Goal: Information Seeking & Learning: Learn about a topic

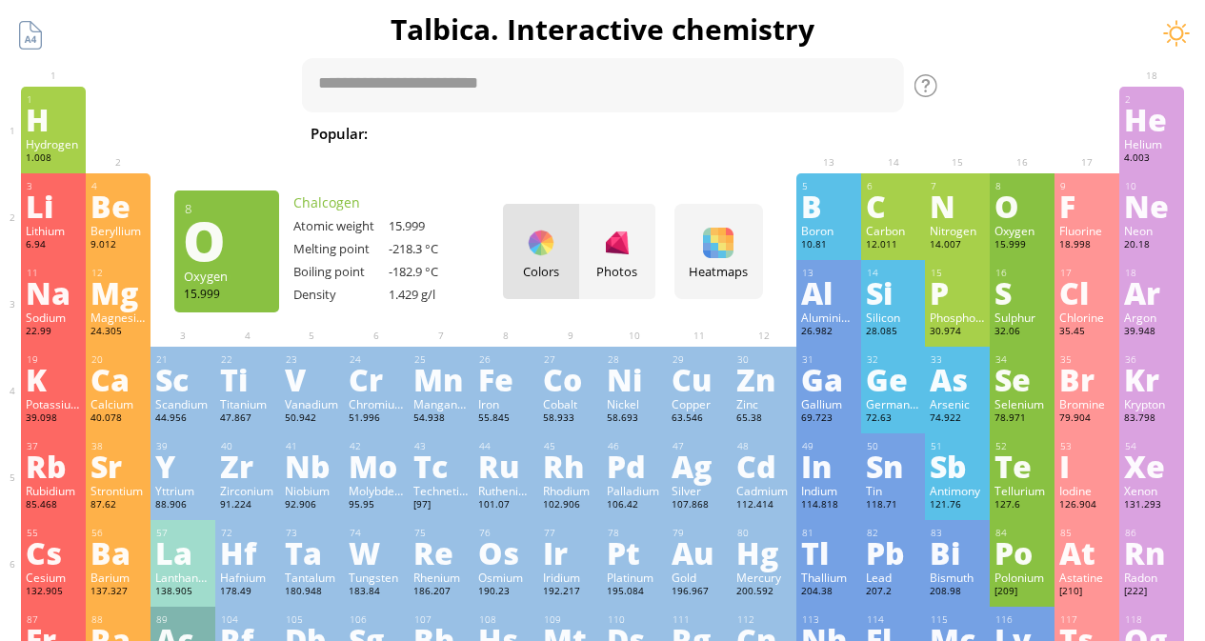
click at [1025, 211] on div "O" at bounding box center [1022, 206] width 55 height 30
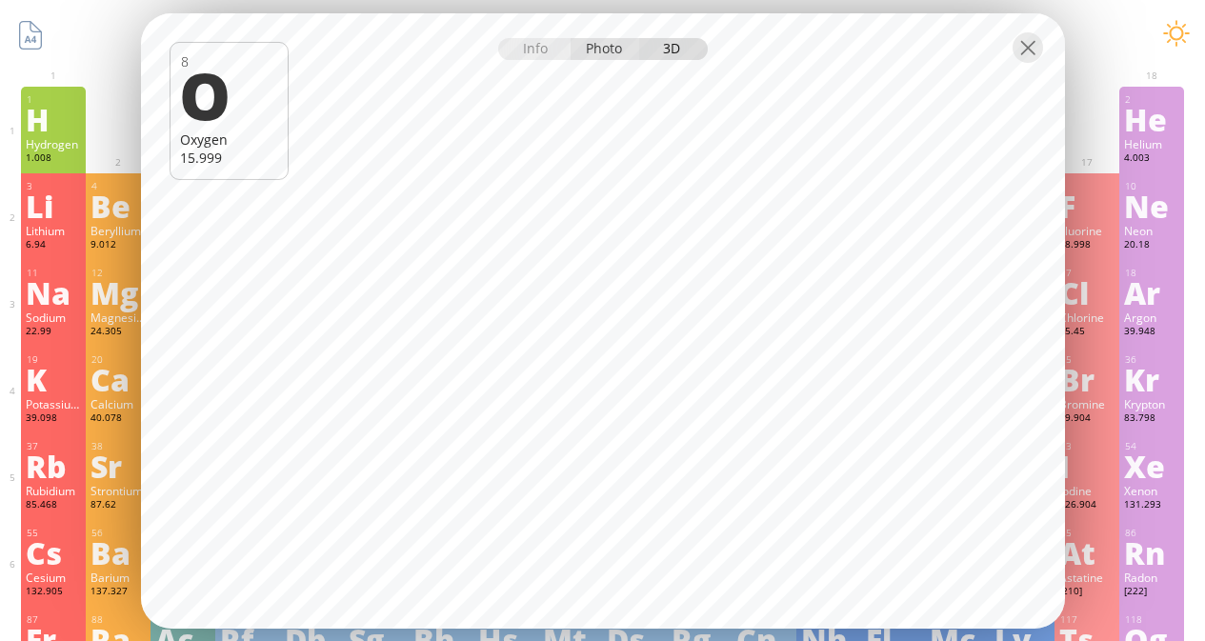
click at [615, 51] on div "Photo" at bounding box center [605, 48] width 69 height 22
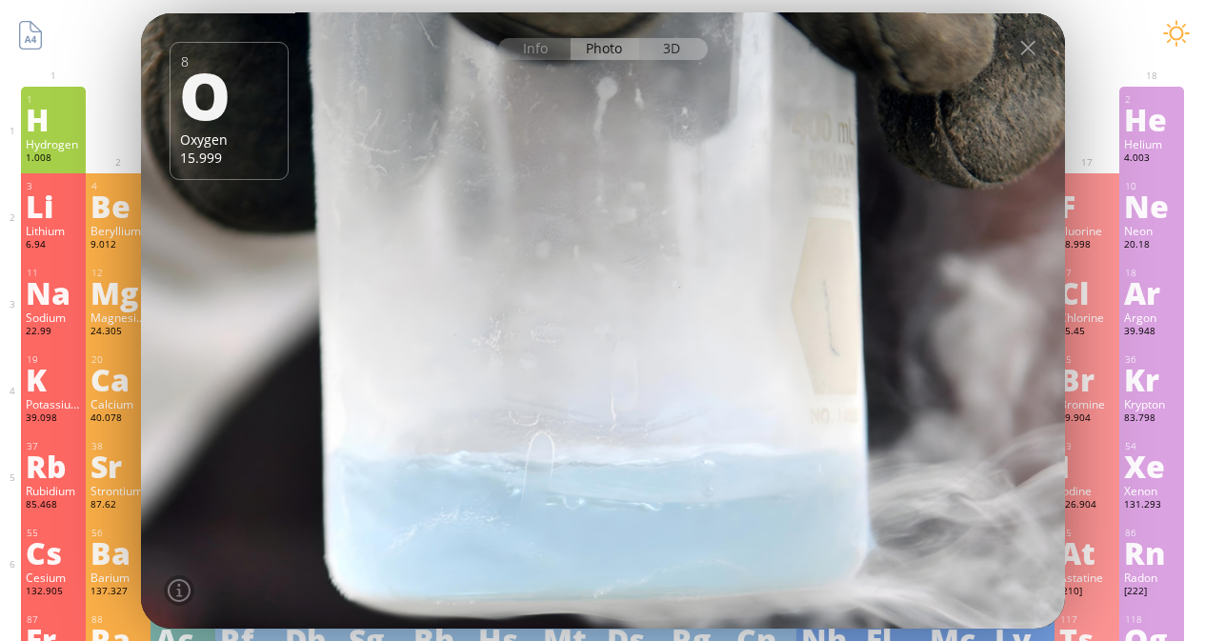
click at [668, 46] on div "3D" at bounding box center [673, 48] width 69 height 22
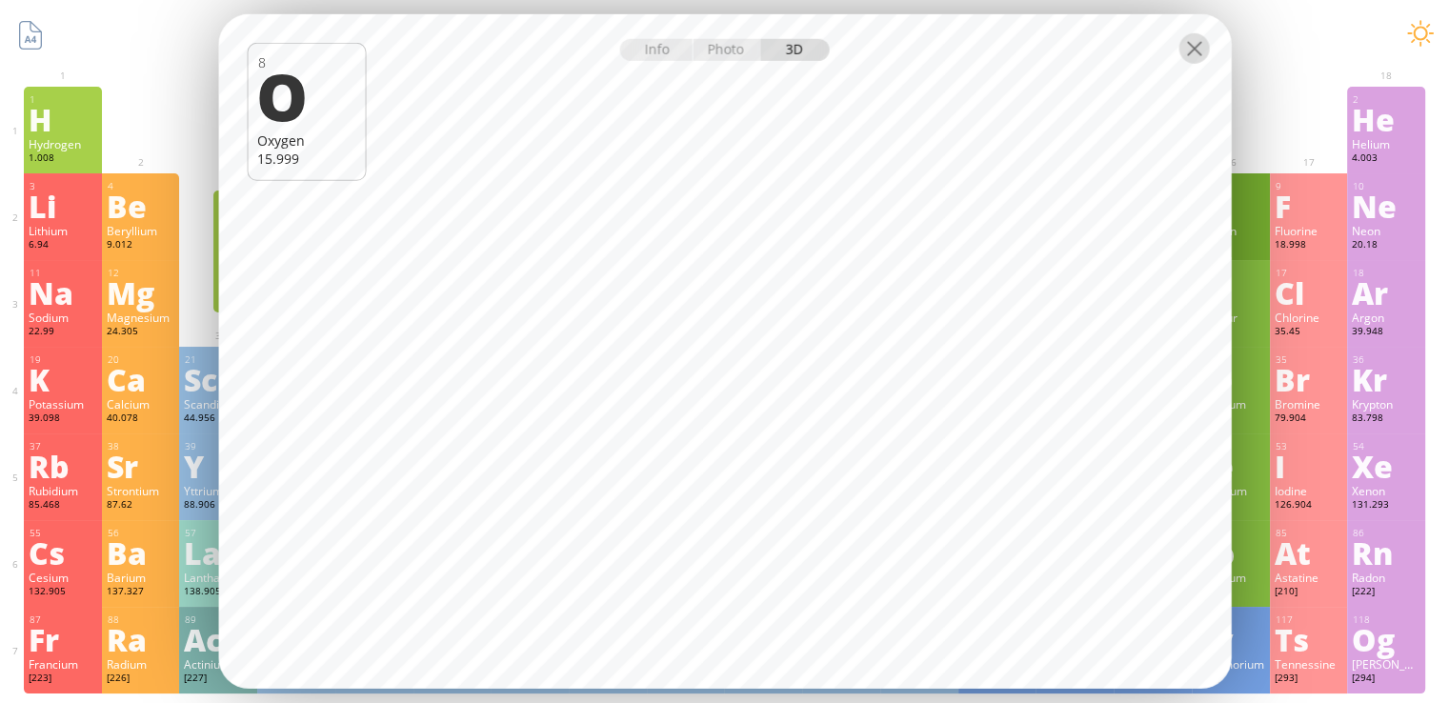
click at [1204, 56] on div at bounding box center [1193, 48] width 30 height 30
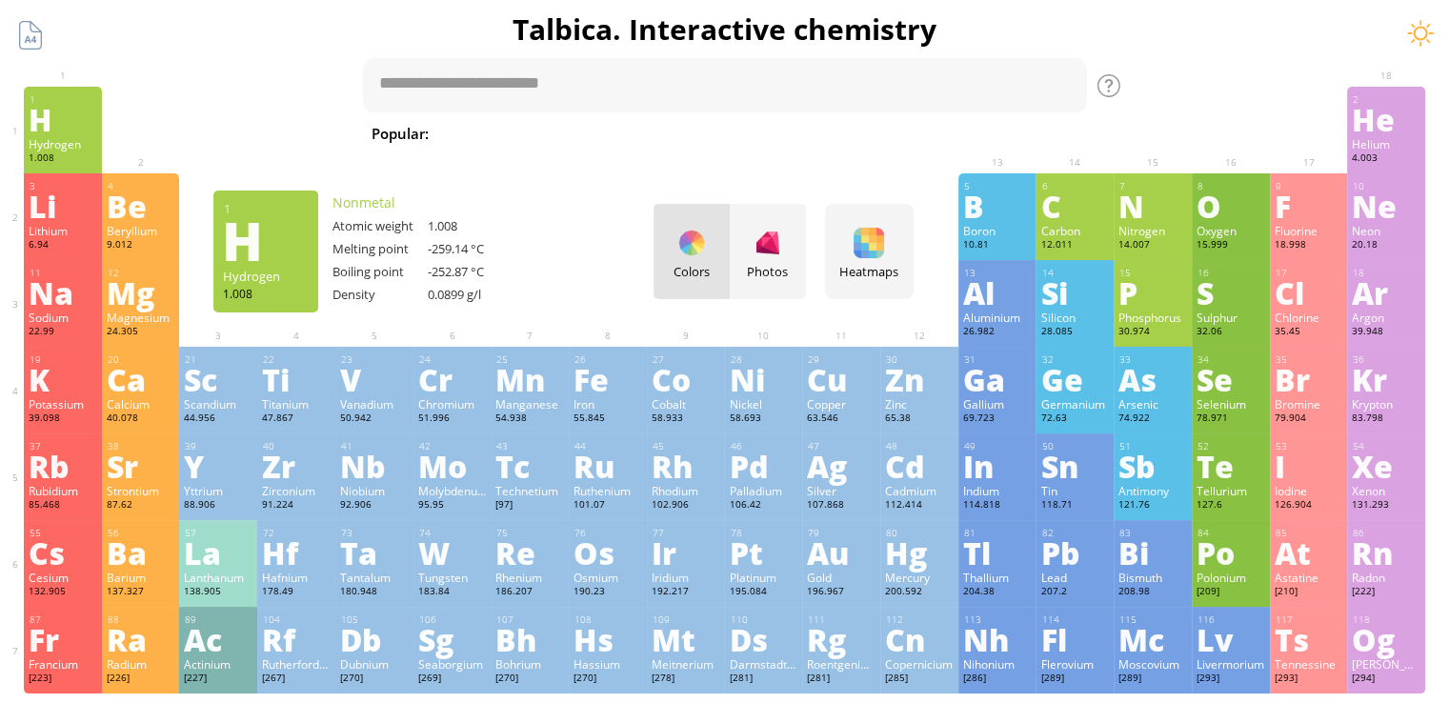
click at [1154, 41] on h1 "Talbica. Interactive chemistry" at bounding box center [725, 29] width 1430 height 39
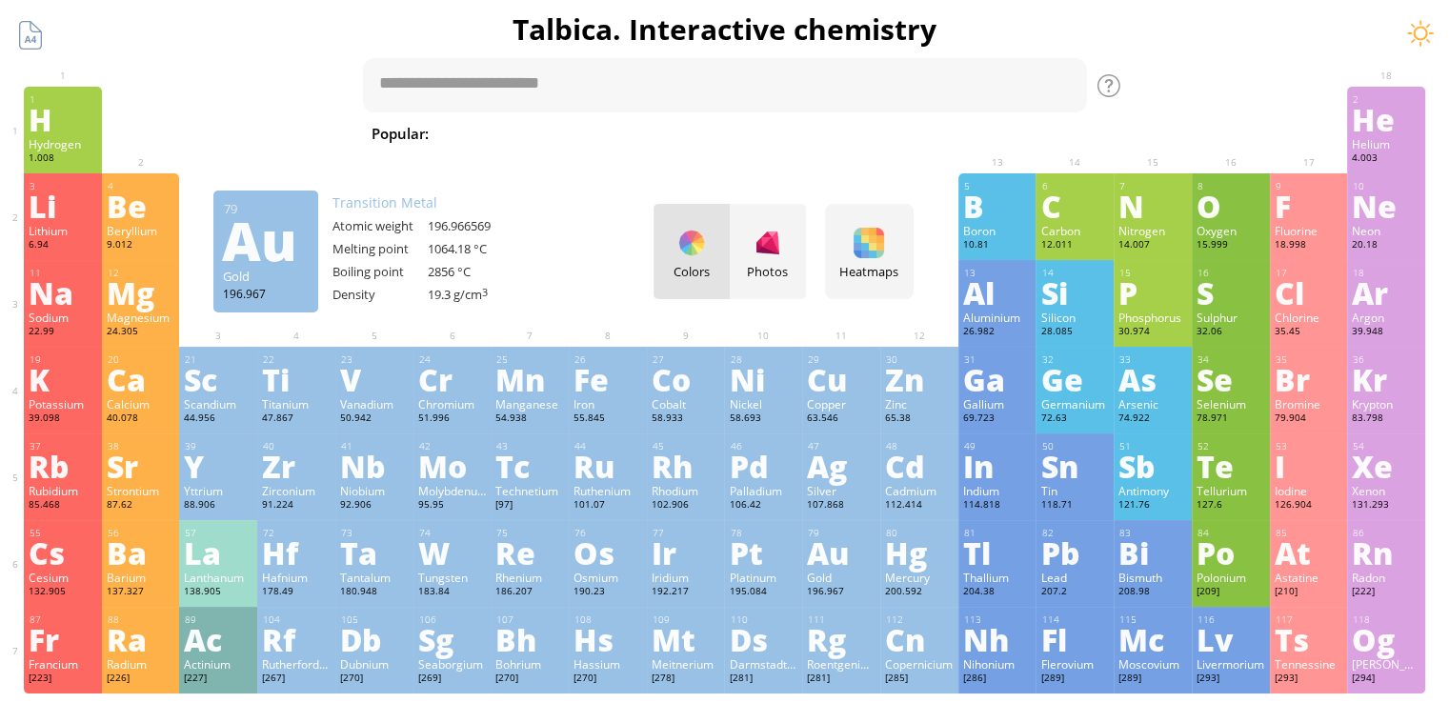
click at [834, 553] on div "Au" at bounding box center [841, 552] width 69 height 30
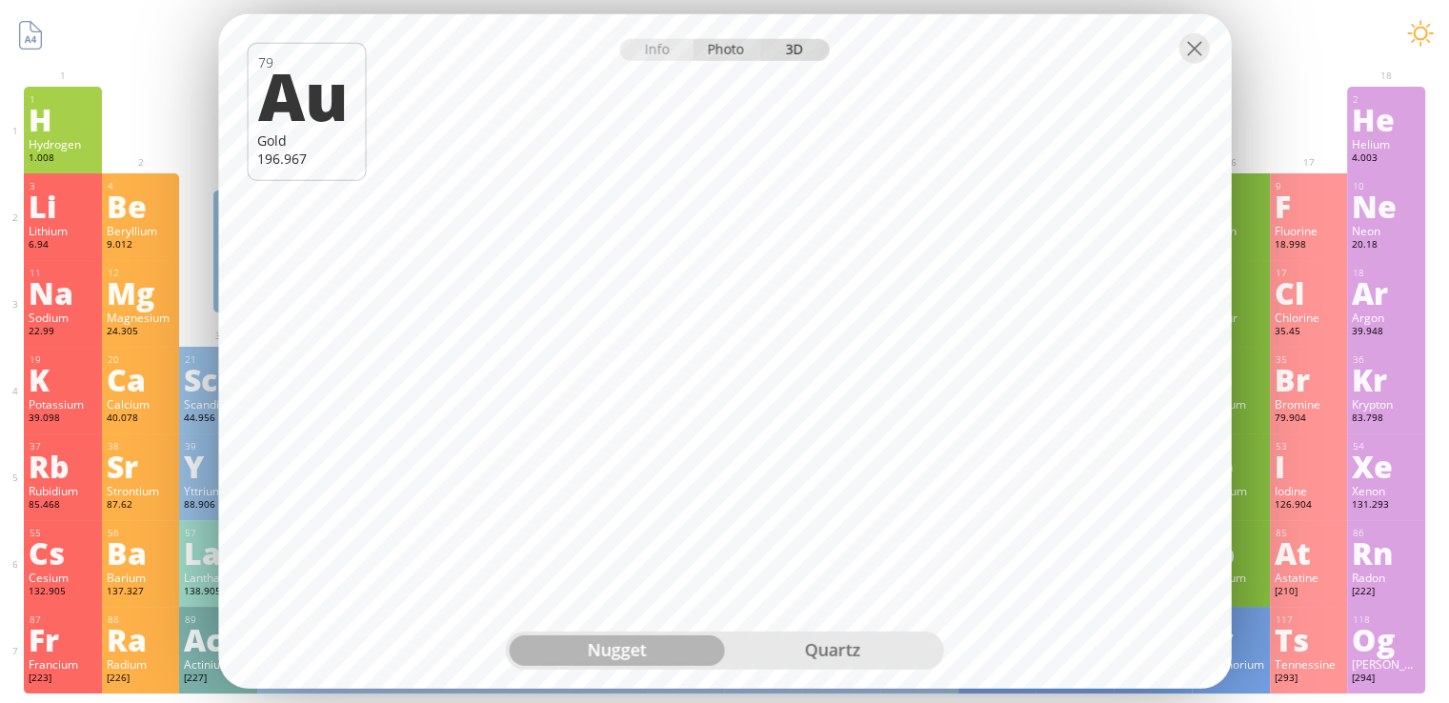
click at [725, 48] on div "Photo" at bounding box center [727, 50] width 69 height 22
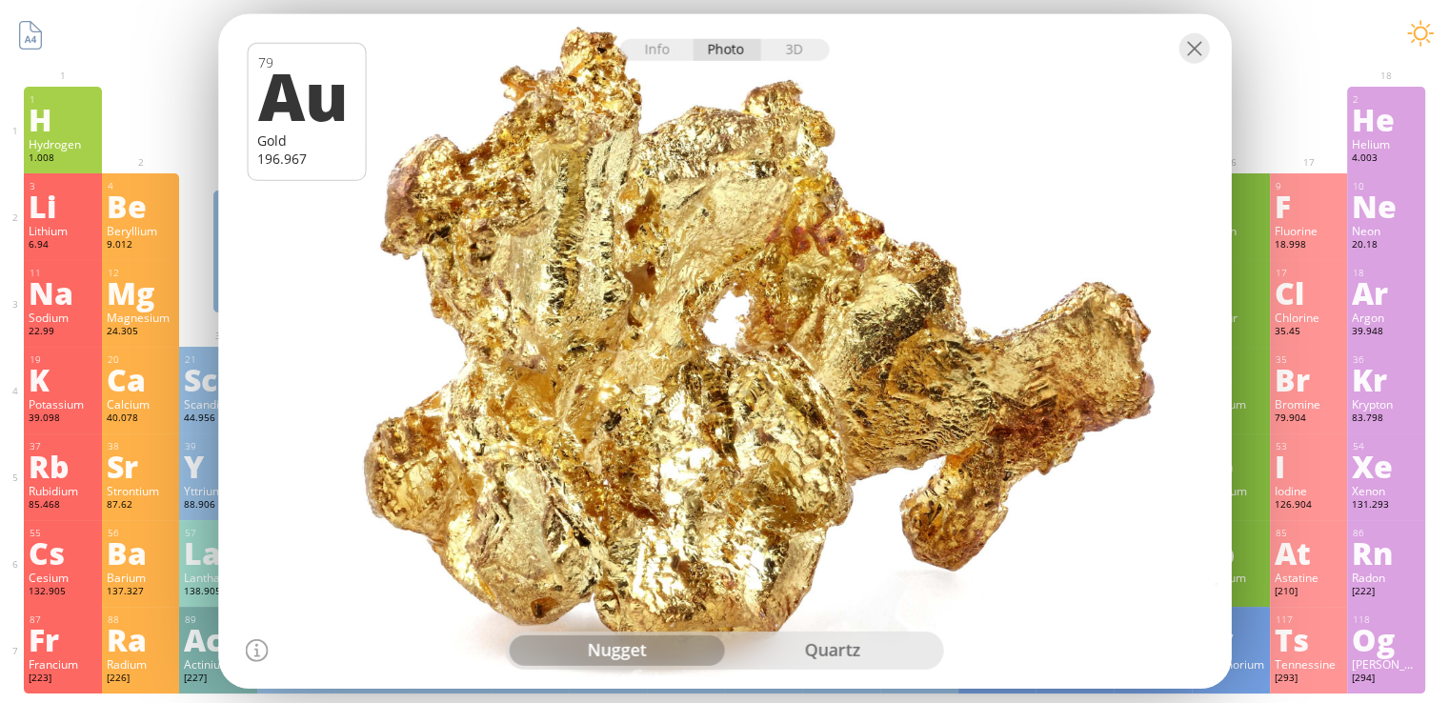
drag, startPoint x: 716, startPoint y: 263, endPoint x: 785, endPoint y: 263, distance: 68.6
click at [785, 263] on div at bounding box center [724, 351] width 1023 height 682
click at [853, 640] on div "quartz" at bounding box center [832, 650] width 215 height 30
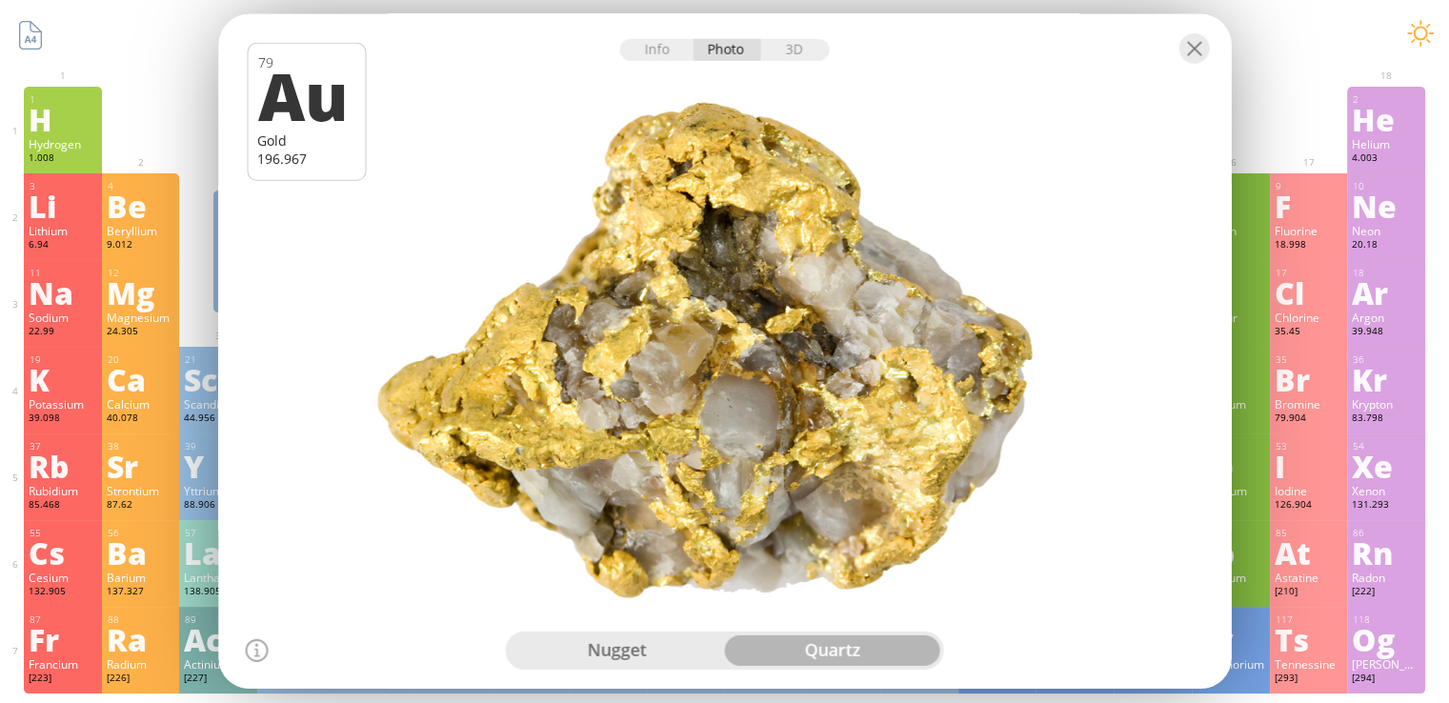
click at [663, 640] on div "nugget" at bounding box center [617, 650] width 215 height 30
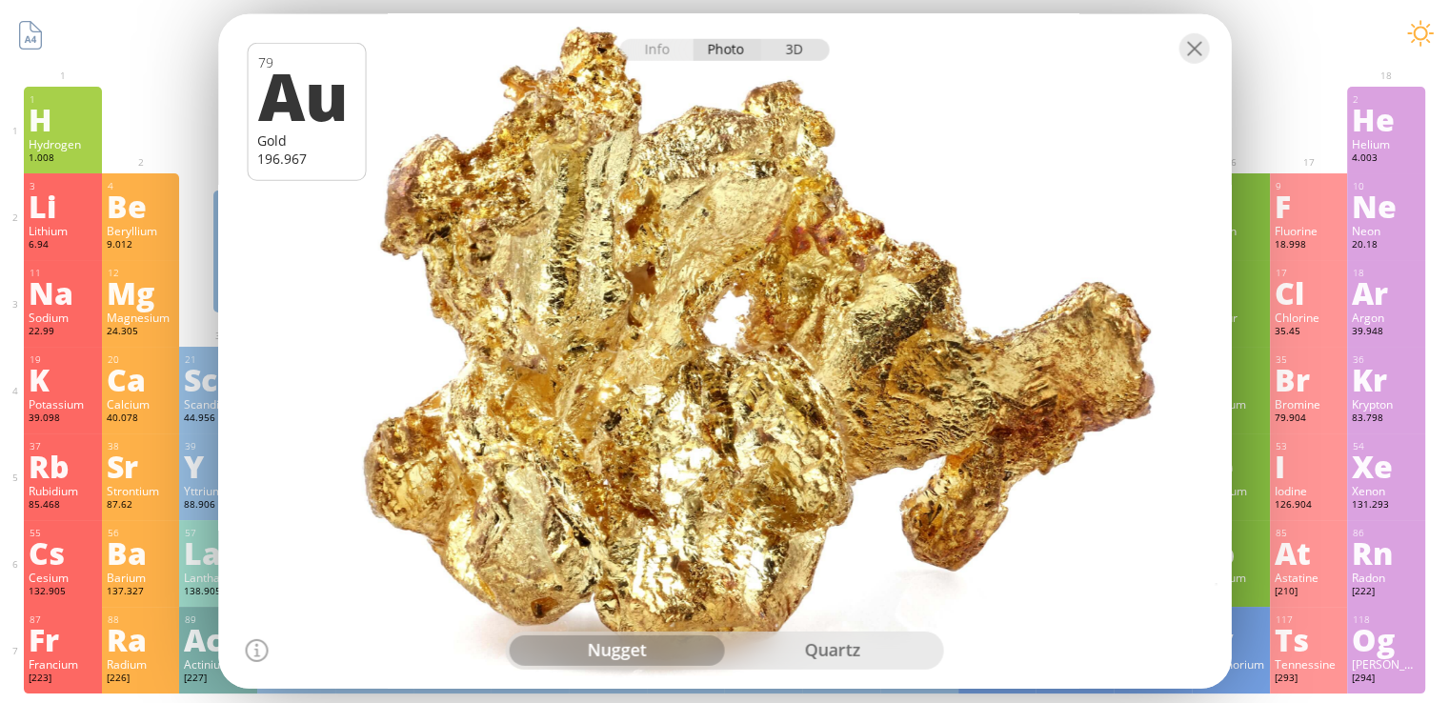
click at [796, 53] on div "3D" at bounding box center [795, 50] width 69 height 22
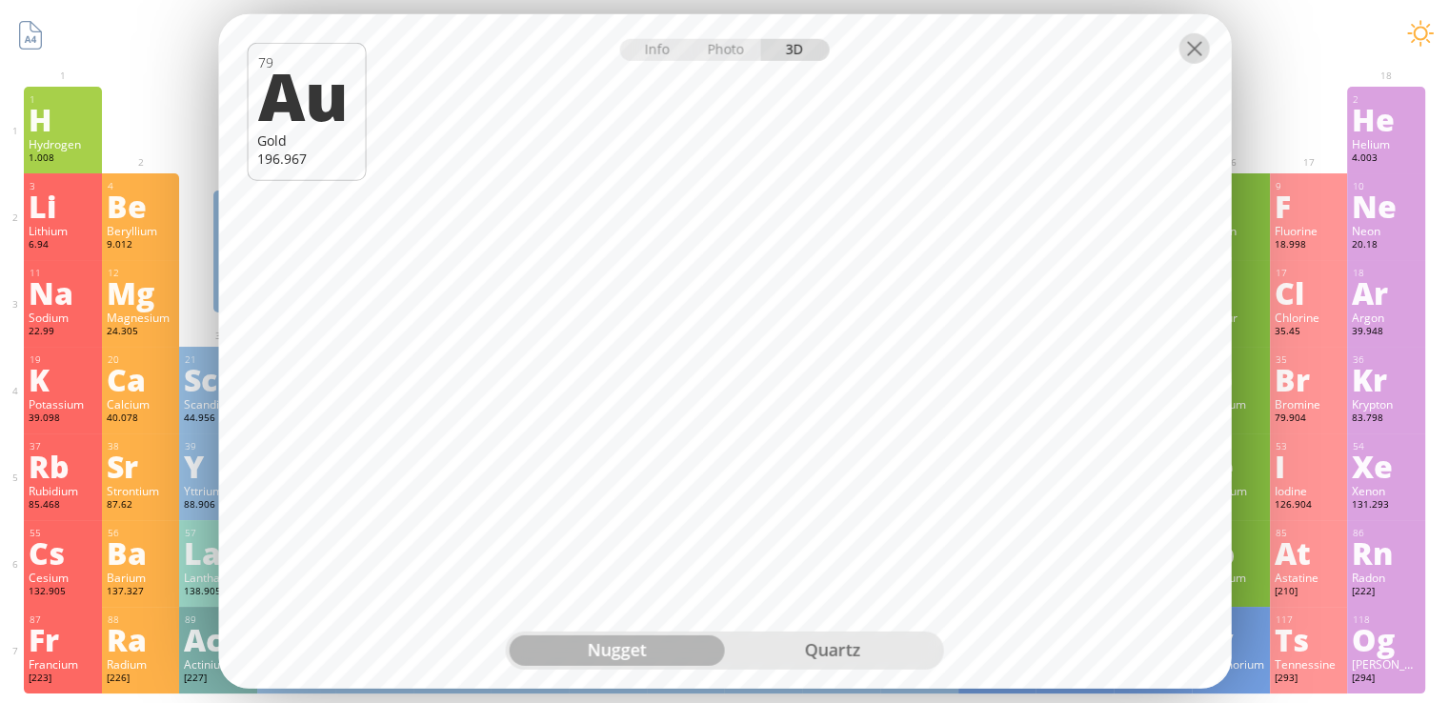
click at [1193, 55] on div at bounding box center [1193, 48] width 30 height 30
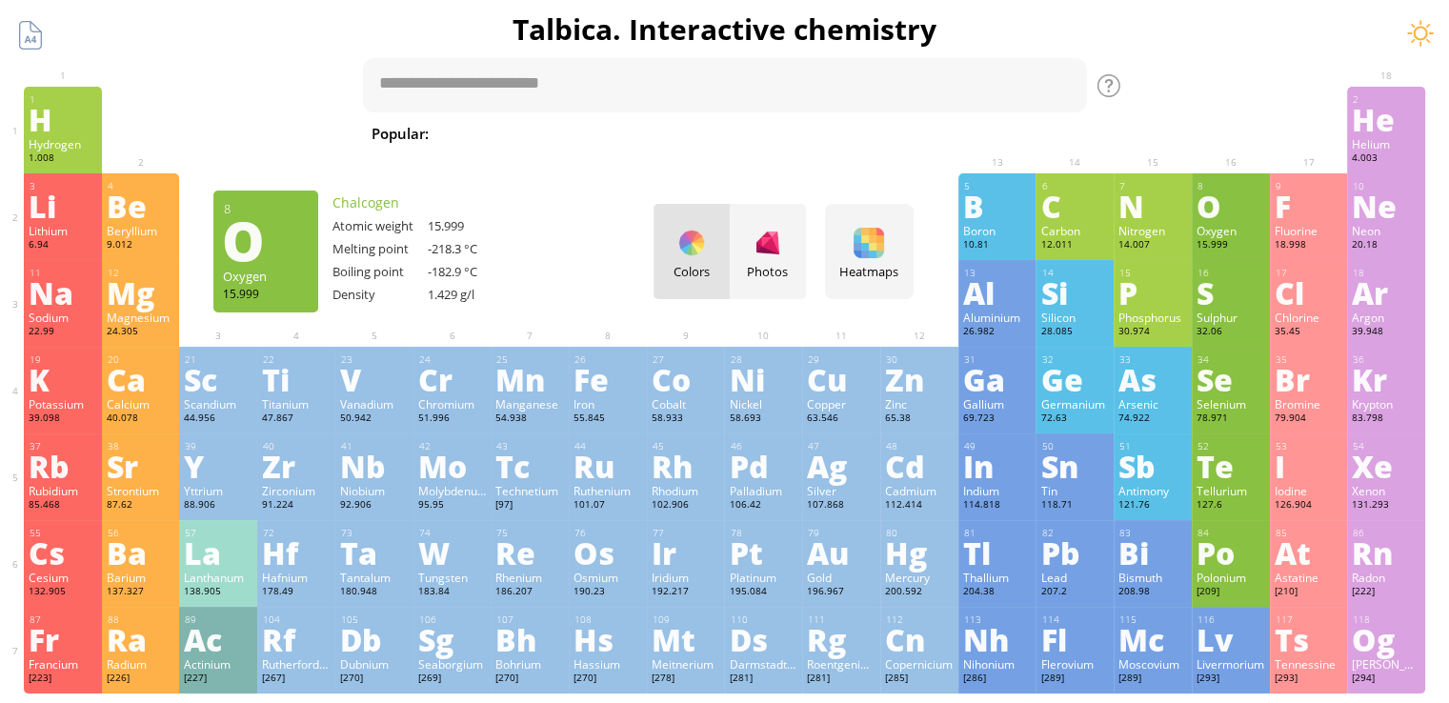
click at [1204, 232] on div "Oxygen" at bounding box center [1231, 230] width 69 height 15
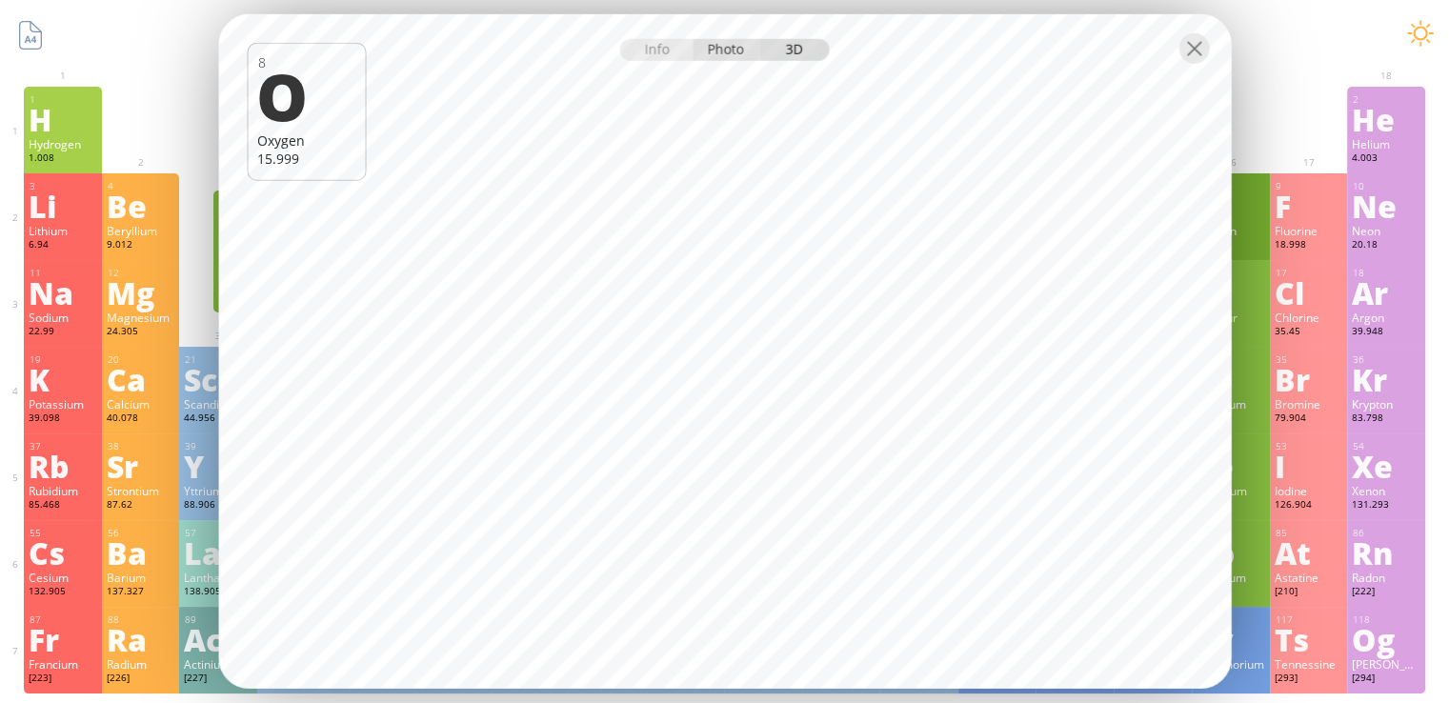
click at [728, 58] on div "Photo" at bounding box center [727, 50] width 69 height 22
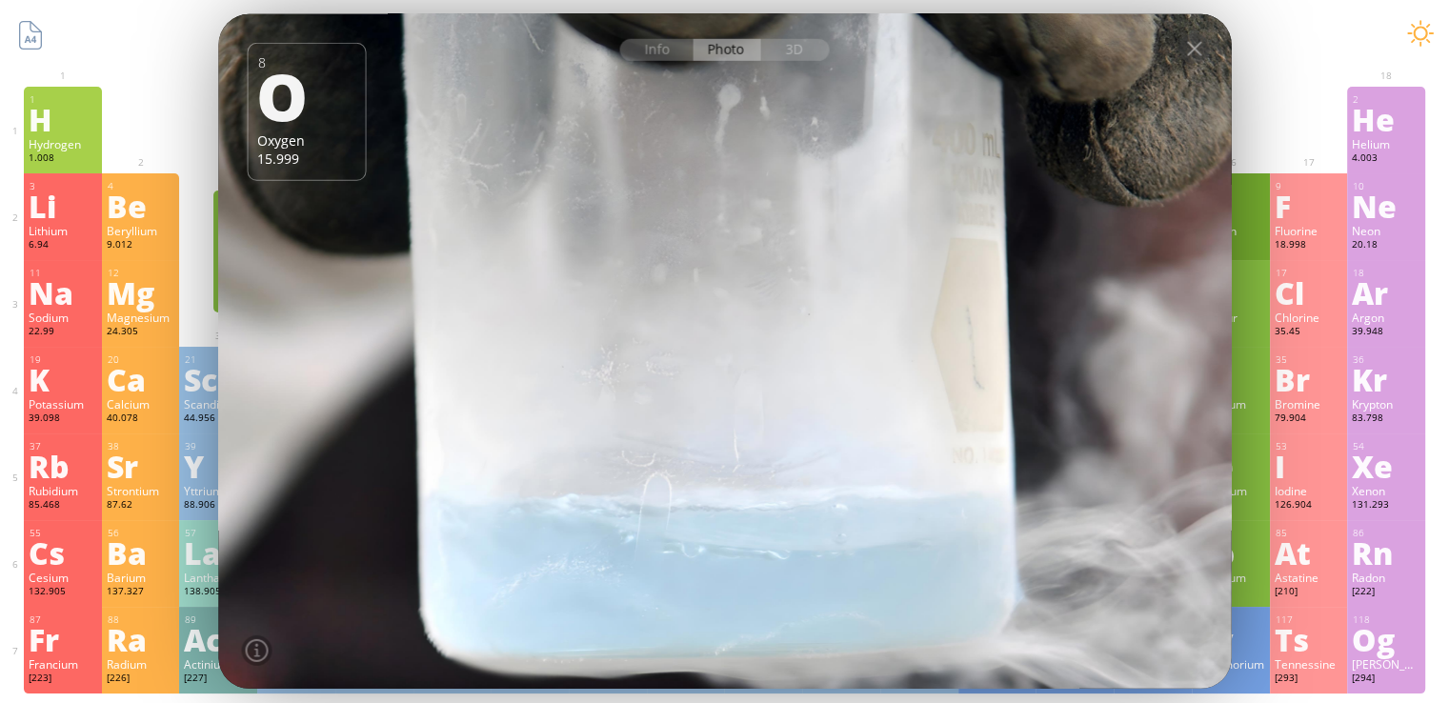
drag, startPoint x: 712, startPoint y: 224, endPoint x: 811, endPoint y: 222, distance: 99.1
click at [811, 222] on div at bounding box center [724, 351] width 1023 height 682
click at [1192, 45] on div at bounding box center [1193, 48] width 30 height 30
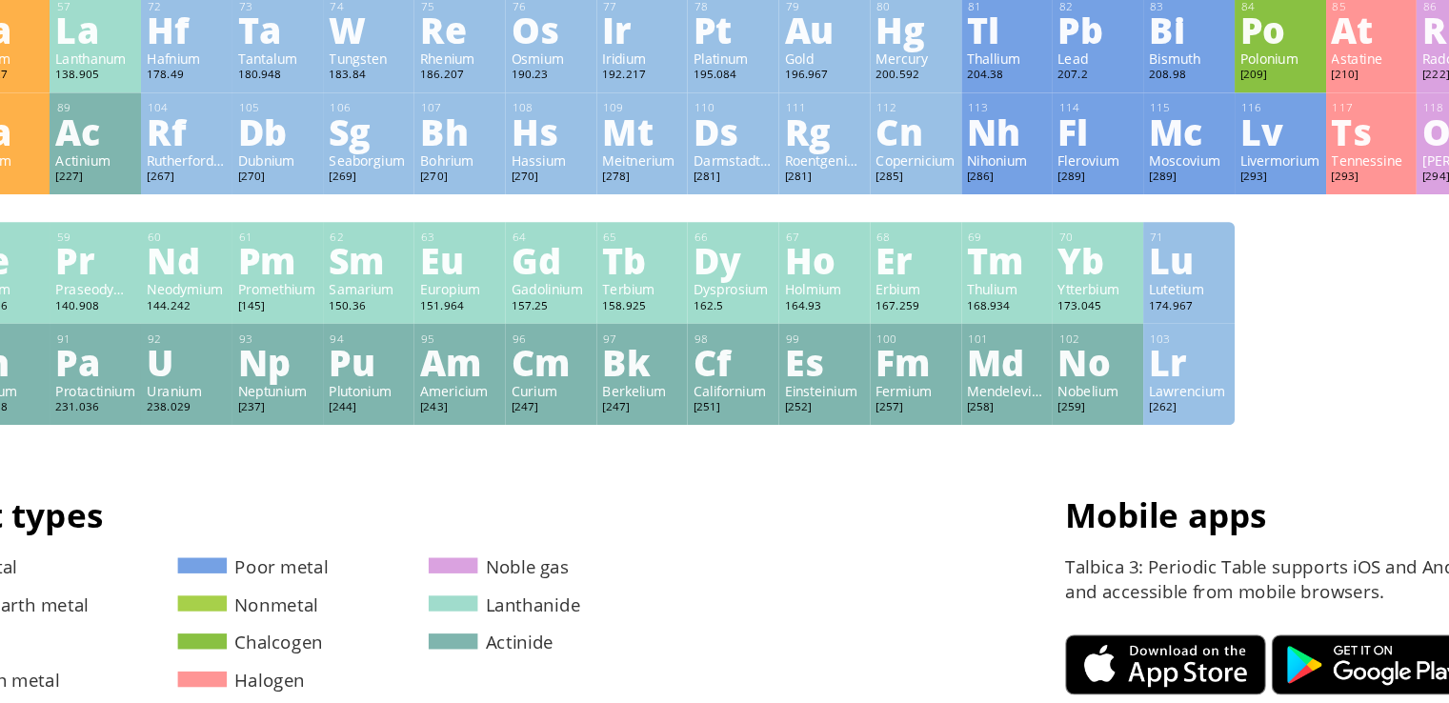
scroll to position [494, 0]
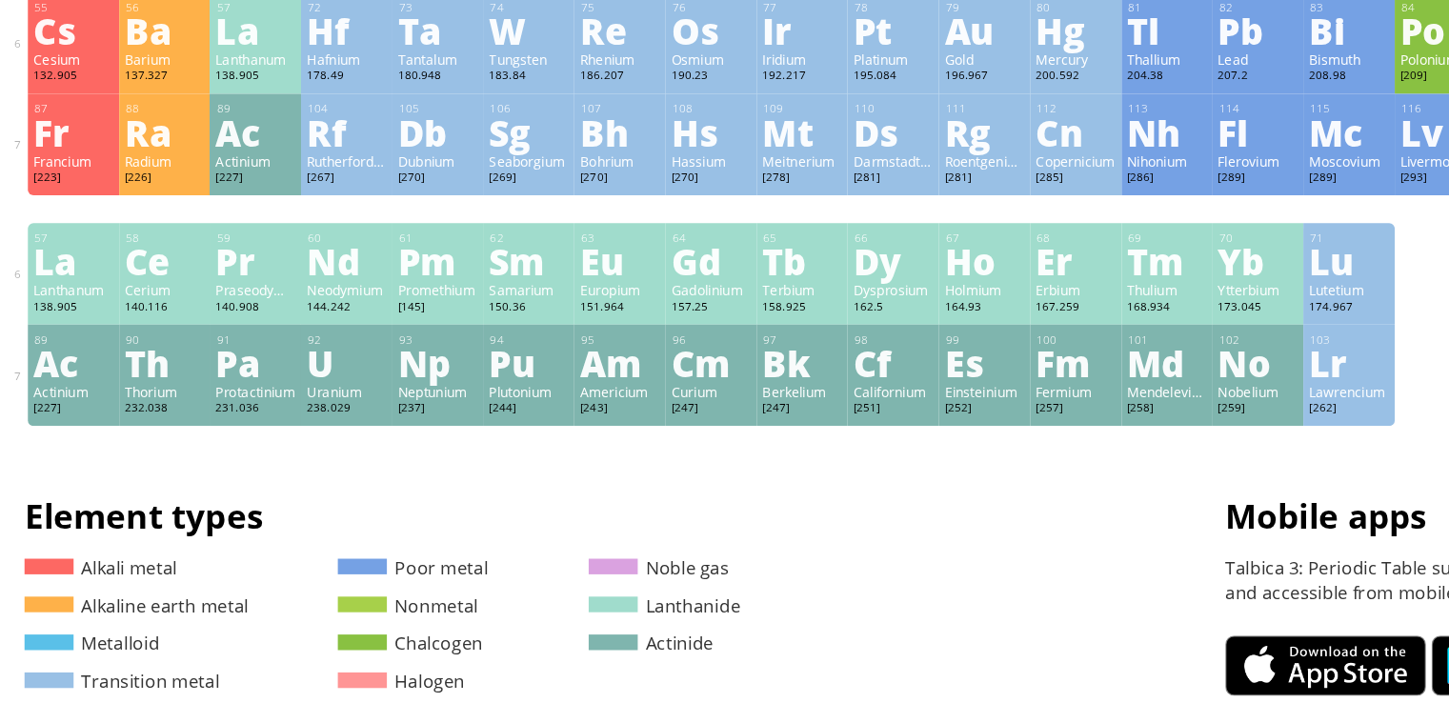
scroll to position [498, 0]
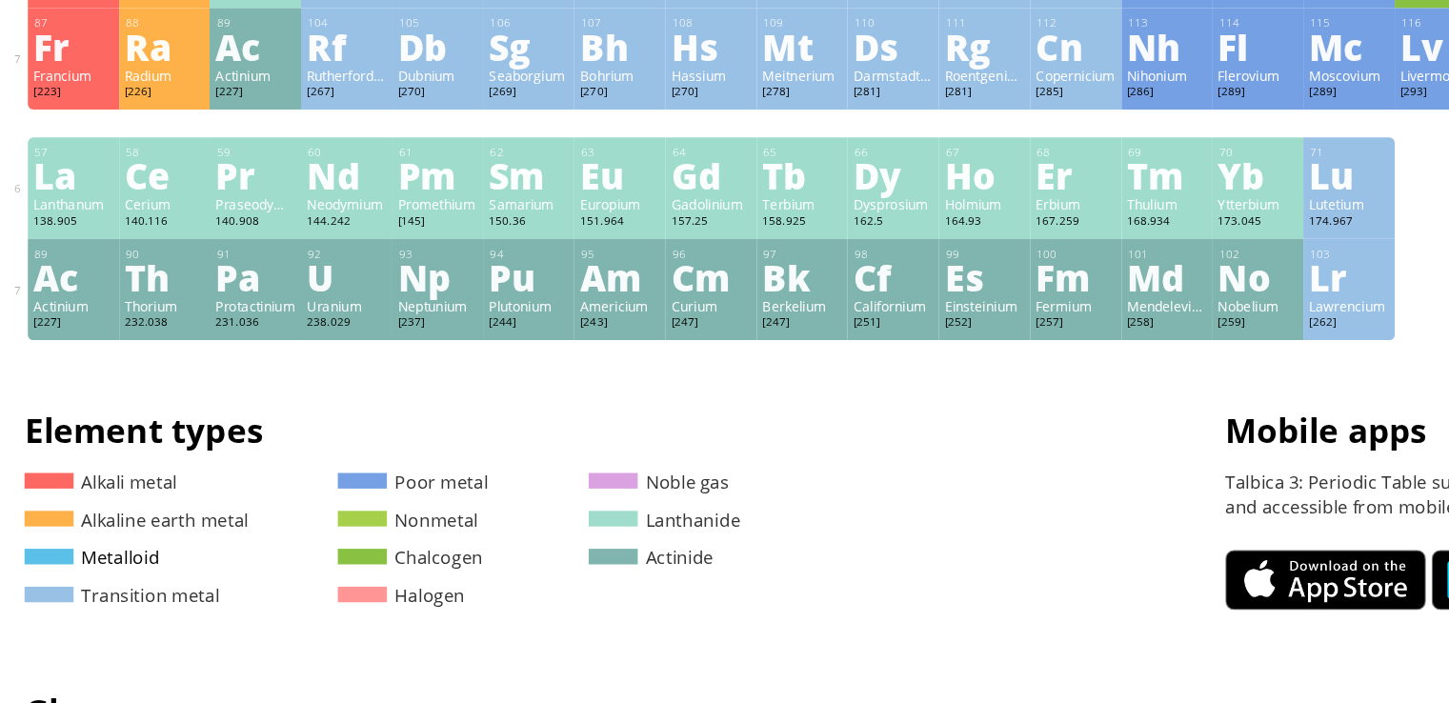
click at [49, 578] on span at bounding box center [42, 577] width 42 height 13
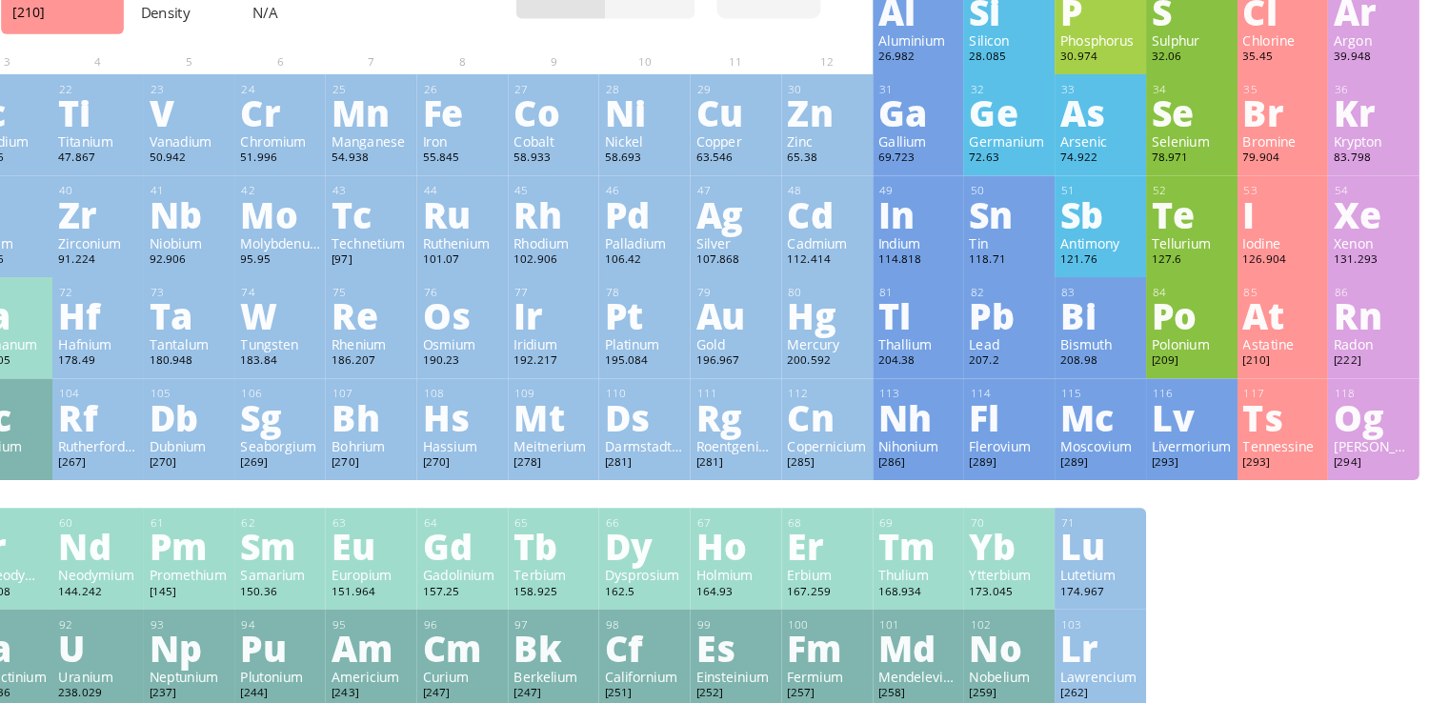
scroll to position [0, 0]
